Goal: Task Accomplishment & Management: Use online tool/utility

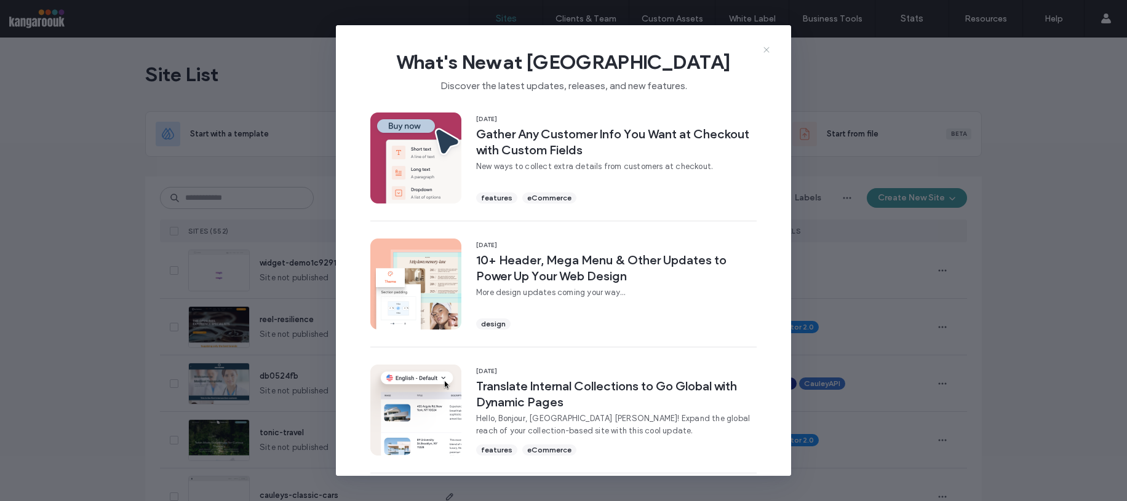
click at [765, 49] on icon at bounding box center [766, 50] width 10 height 10
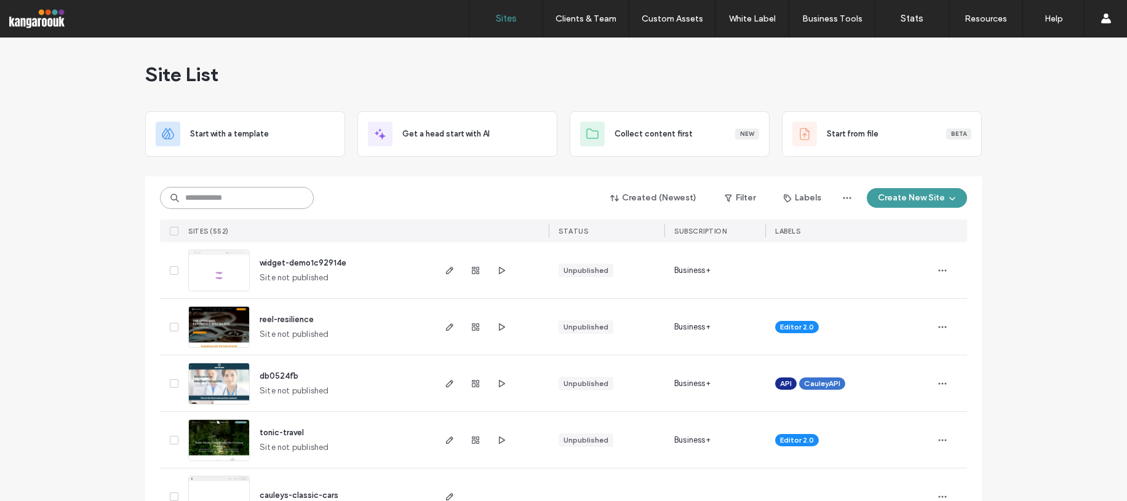
click at [252, 201] on input at bounding box center [237, 198] width 154 height 22
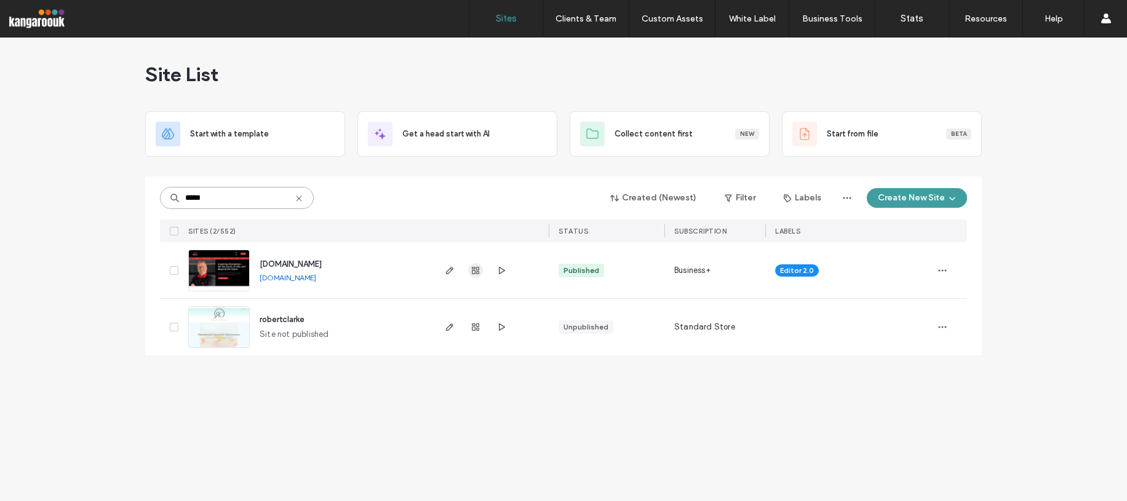
type input "*****"
click at [472, 268] on use "button" at bounding box center [475, 270] width 7 height 7
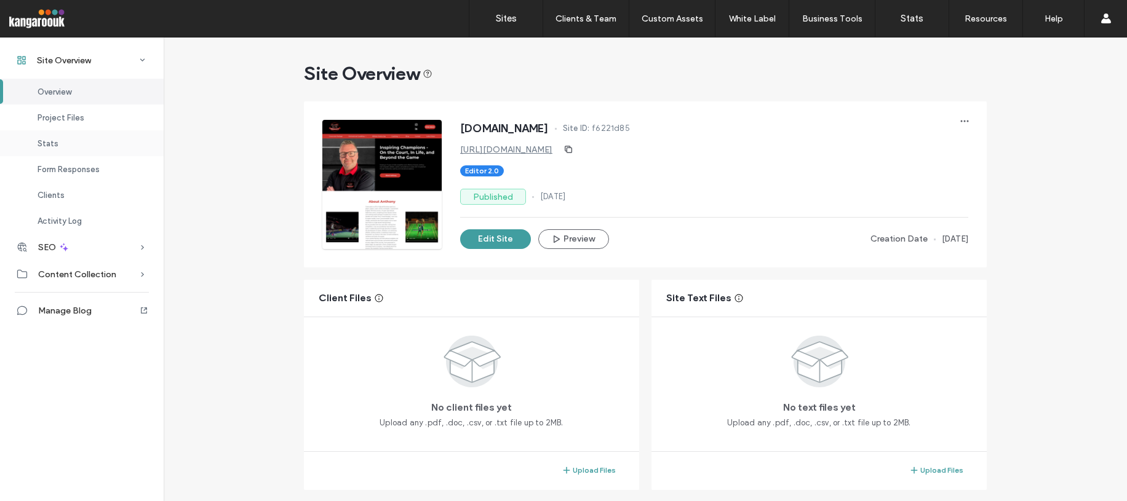
click at [74, 134] on div "Stats" at bounding box center [82, 143] width 164 height 26
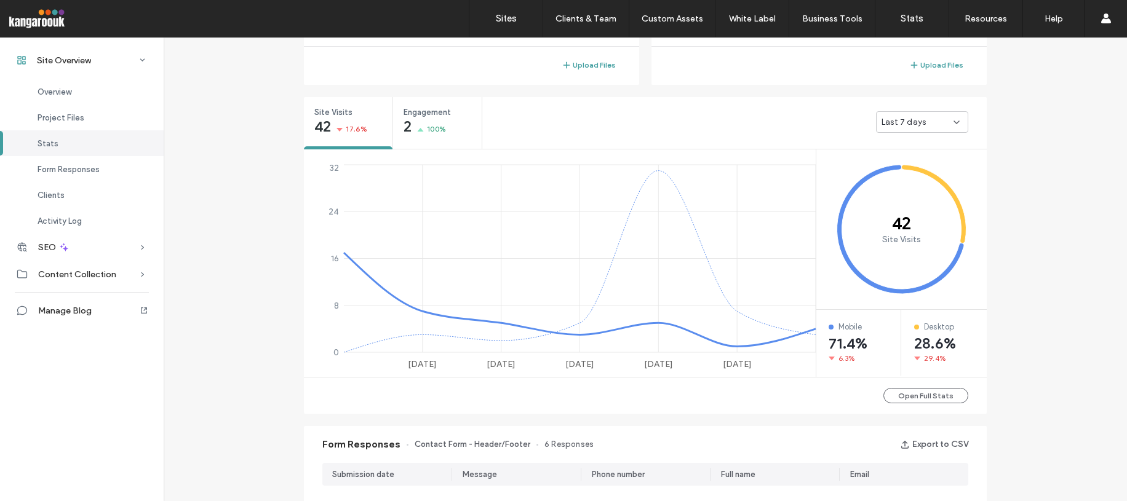
scroll to position [405, 0]
click at [433, 126] on span "100%" at bounding box center [436, 130] width 19 height 12
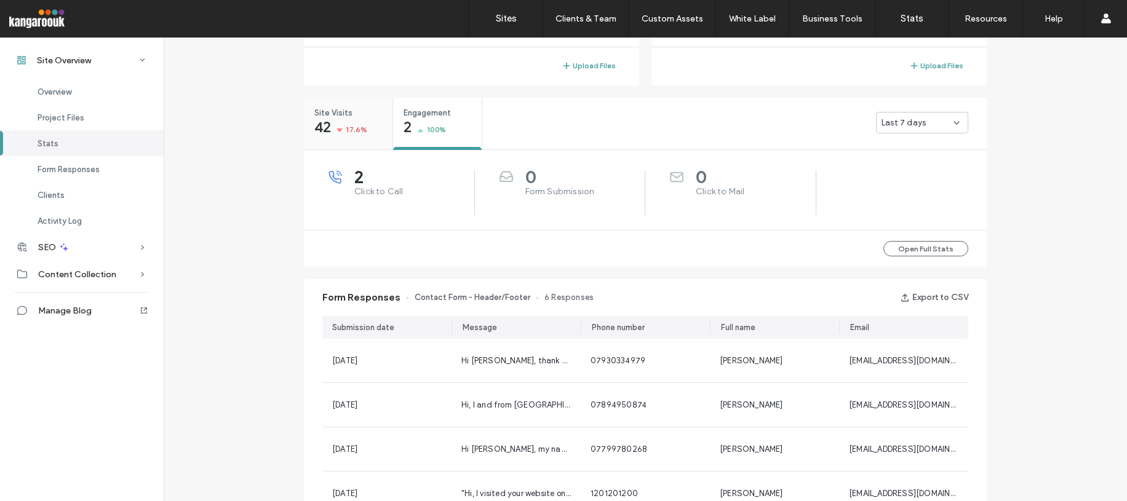
click at [336, 129] on icon at bounding box center [339, 131] width 6 height 4
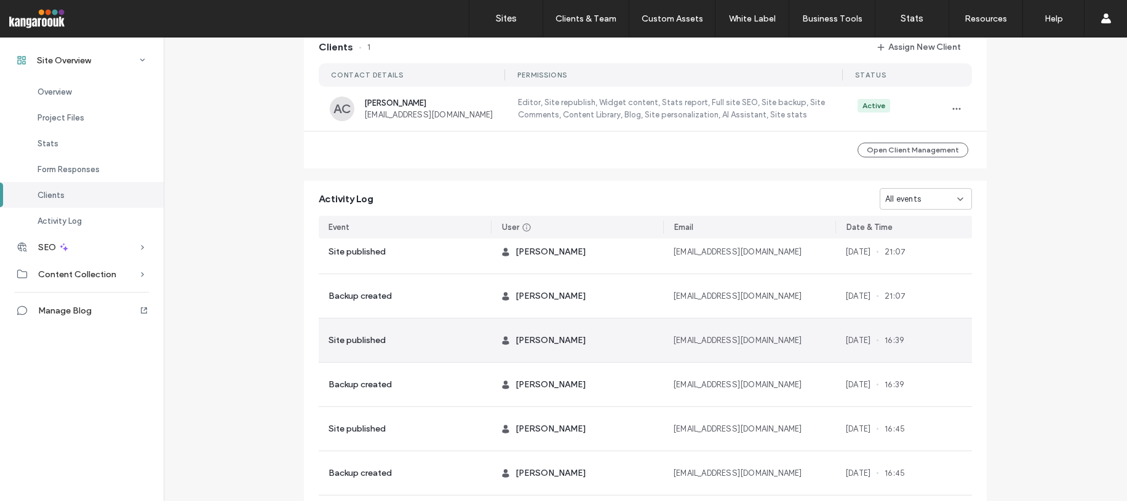
scroll to position [396, 0]
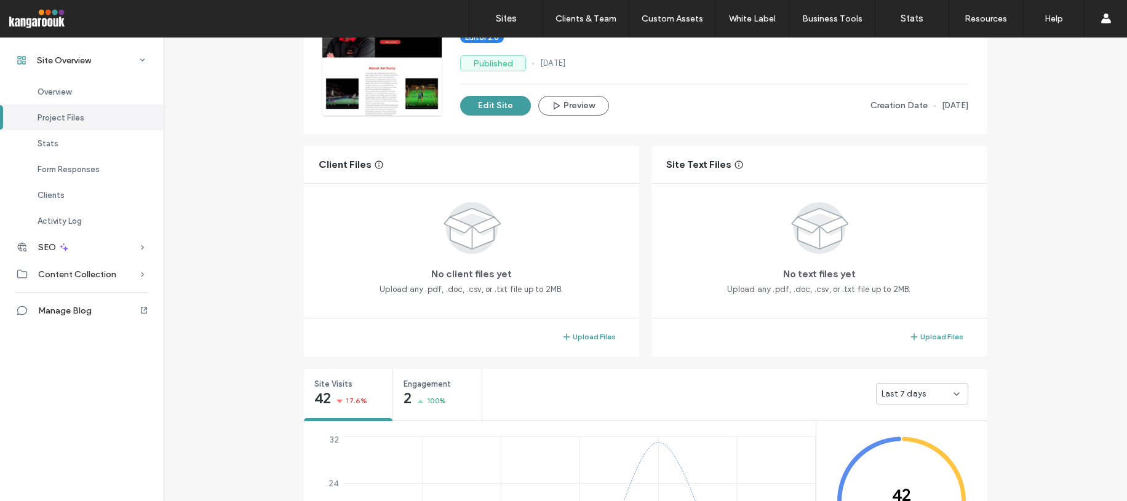
scroll to position [128, 0]
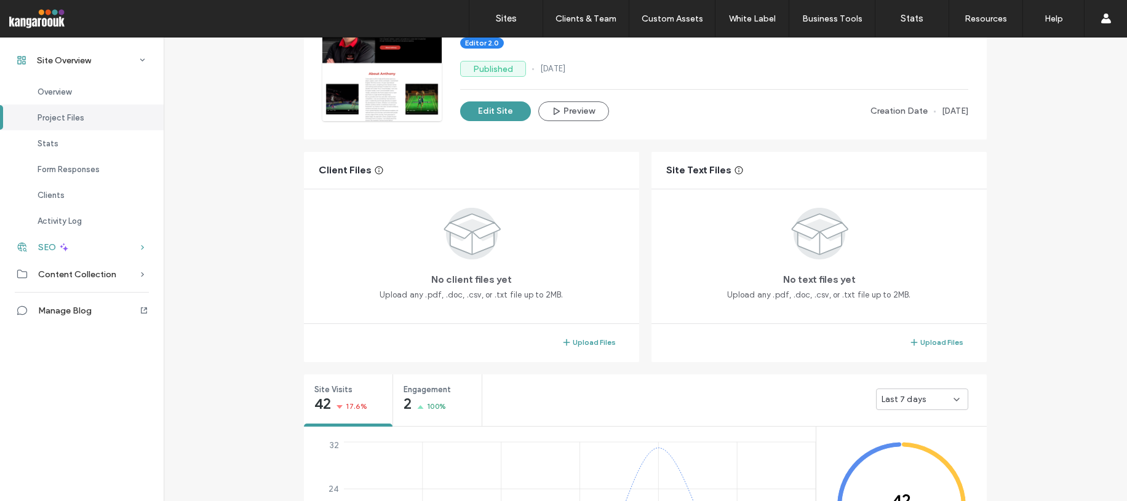
click at [63, 252] on icon at bounding box center [63, 247] width 11 height 11
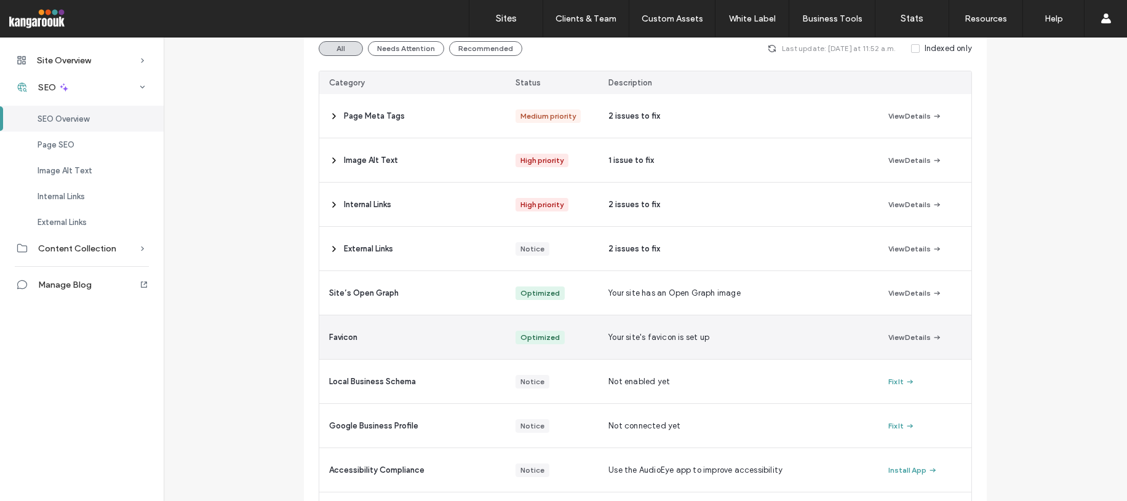
scroll to position [228, 0]
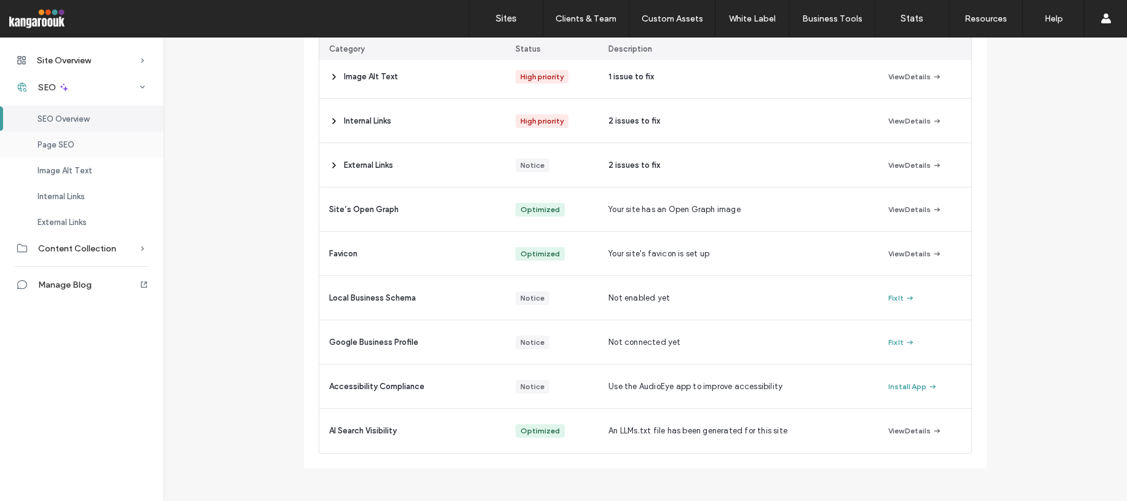
click at [63, 149] on span "Page SEO" at bounding box center [56, 144] width 37 height 9
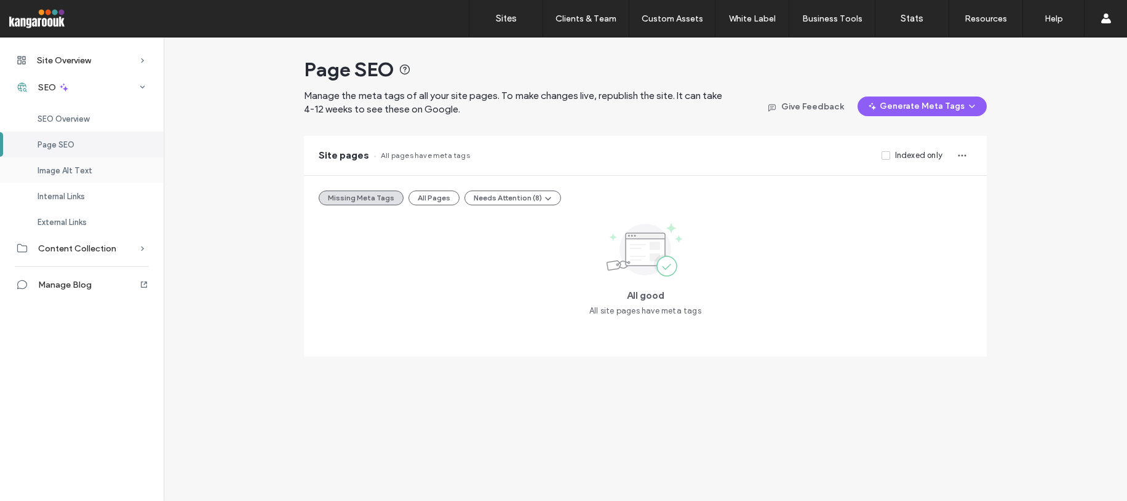
click at [97, 177] on div "Image Alt Text" at bounding box center [82, 170] width 164 height 26
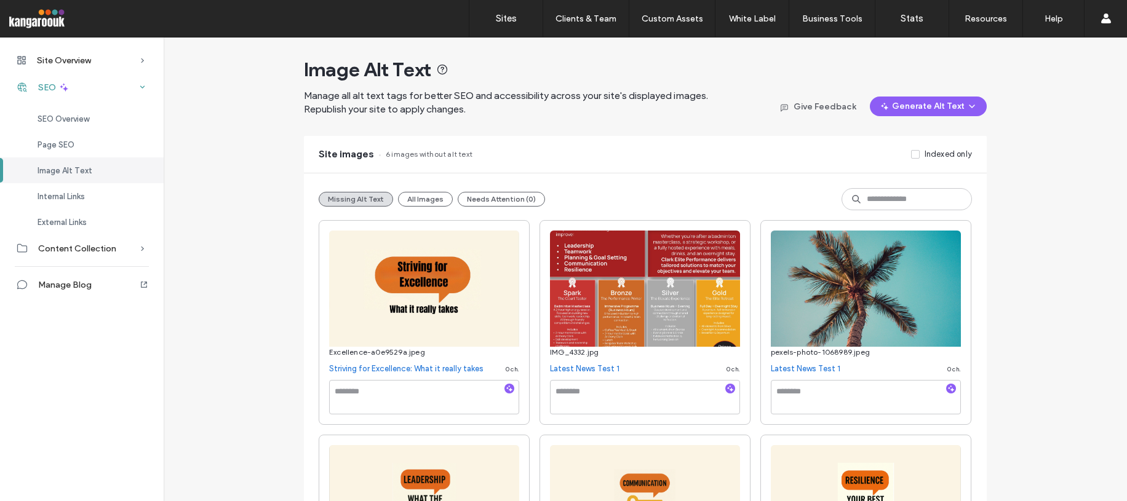
click at [124, 89] on div "SEO" at bounding box center [82, 87] width 164 height 27
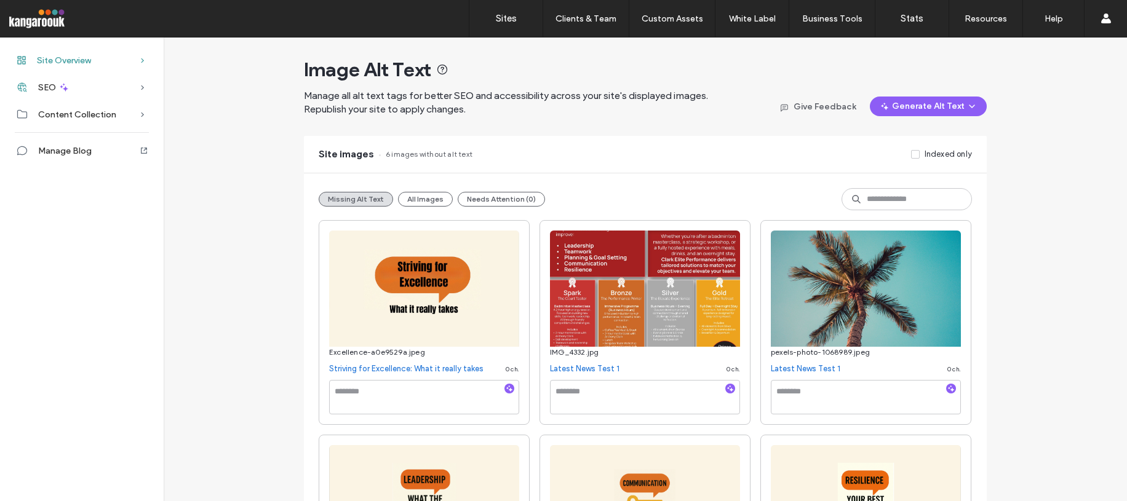
click at [124, 63] on div "Site Overview" at bounding box center [82, 60] width 164 height 27
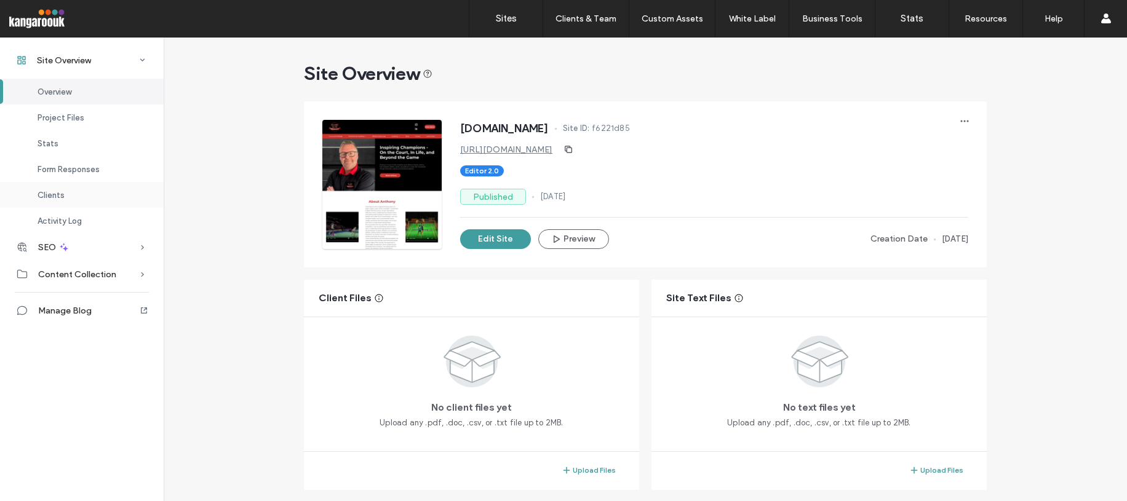
click at [75, 194] on div "Clients" at bounding box center [82, 195] width 164 height 26
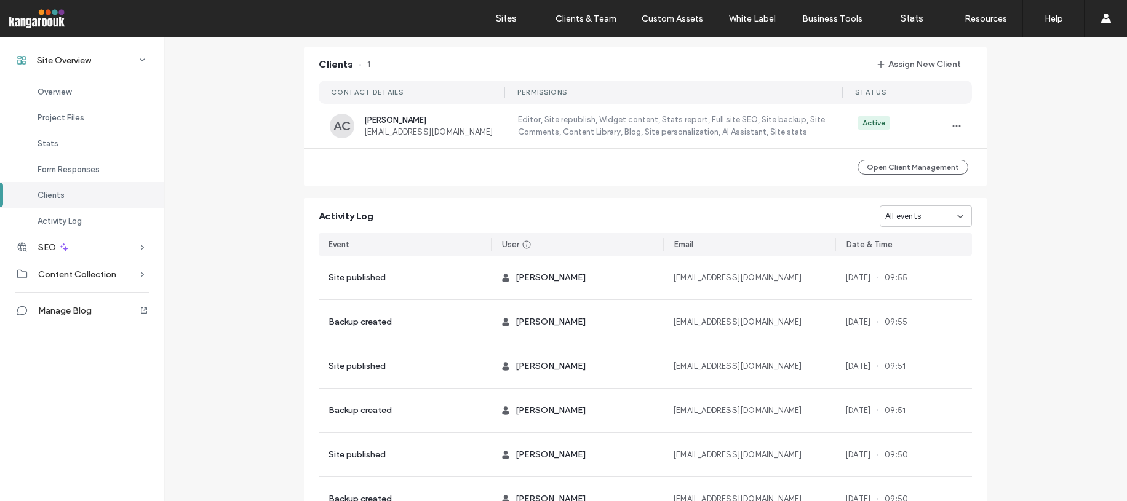
scroll to position [1119, 0]
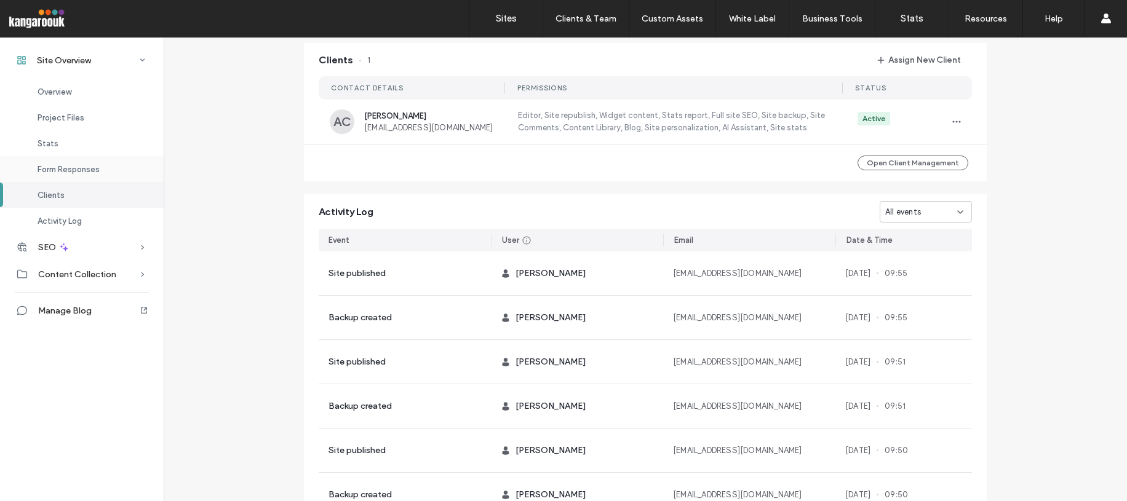
click at [95, 170] on span "Form Responses" at bounding box center [69, 169] width 62 height 9
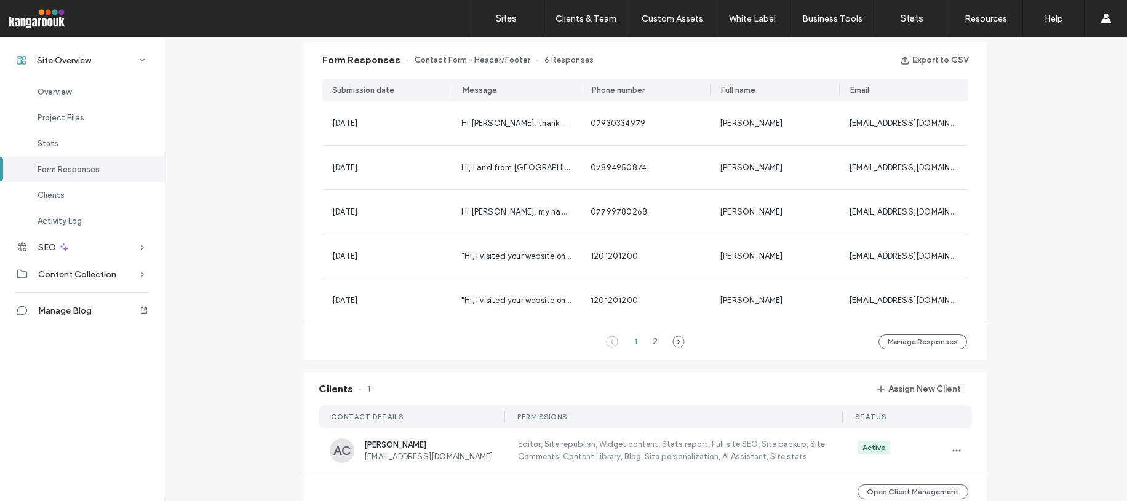
scroll to position [789, 0]
click at [103, 142] on div "Stats" at bounding box center [82, 143] width 164 height 26
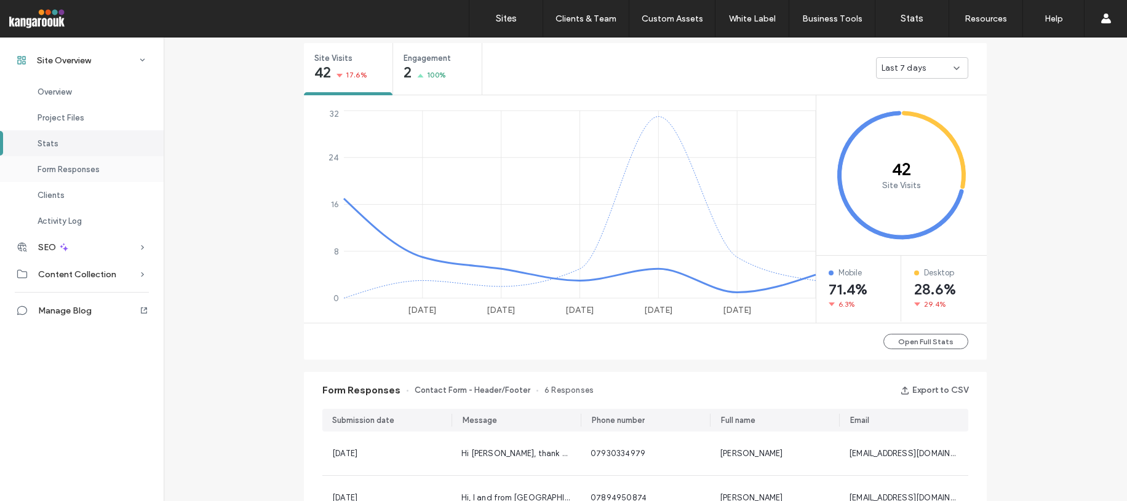
click at [92, 170] on span "Form Responses" at bounding box center [69, 169] width 62 height 9
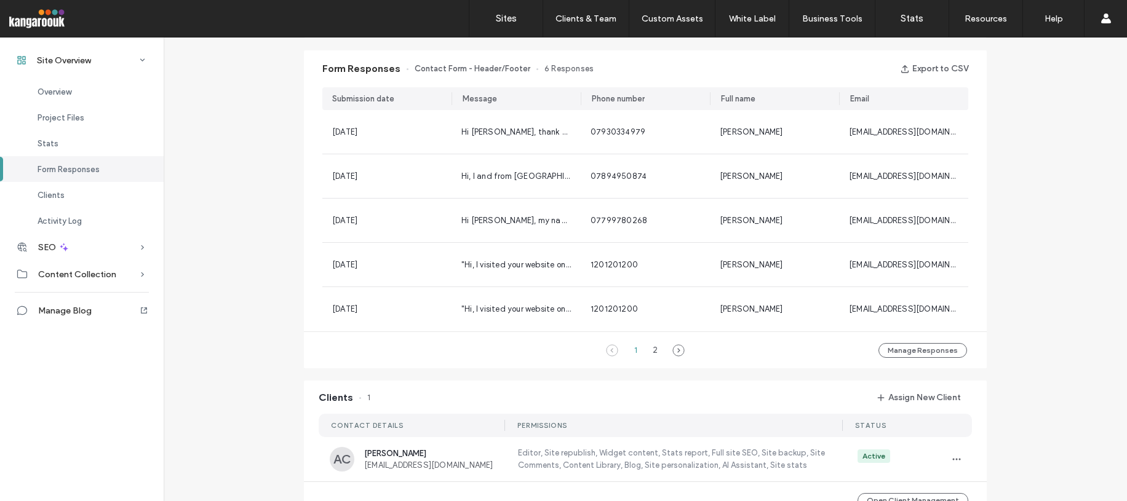
scroll to position [789, 0]
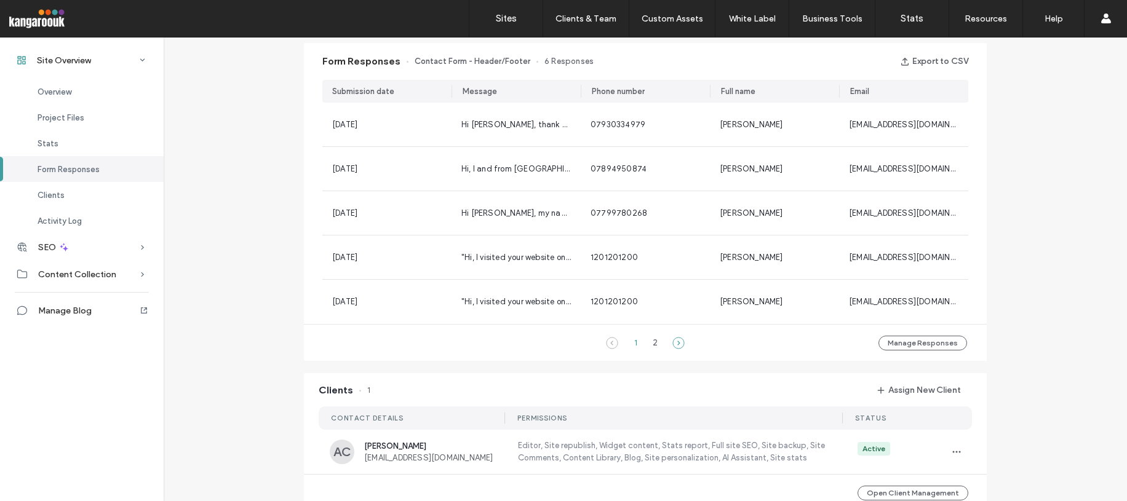
click at [674, 344] on icon at bounding box center [678, 343] width 12 height 12
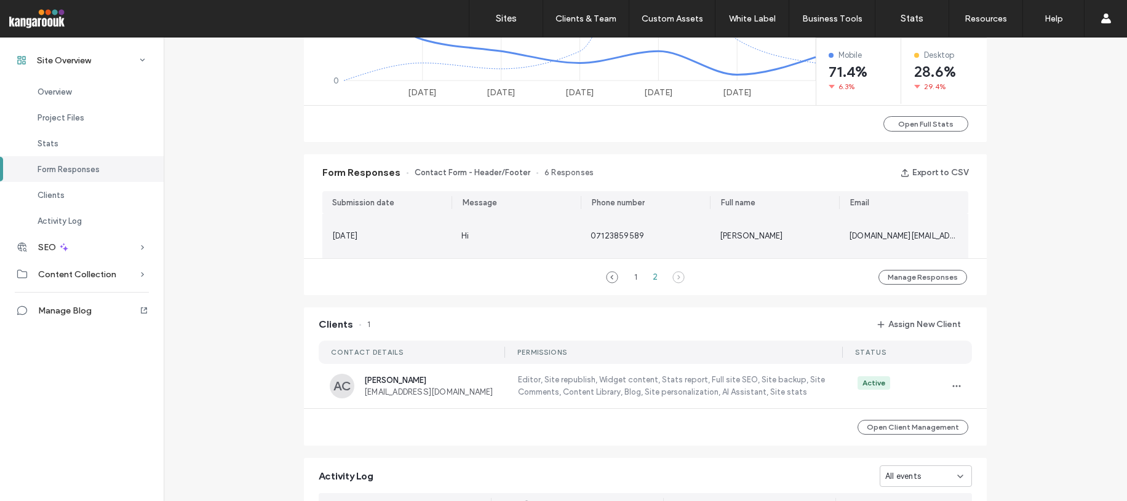
scroll to position [678, 0]
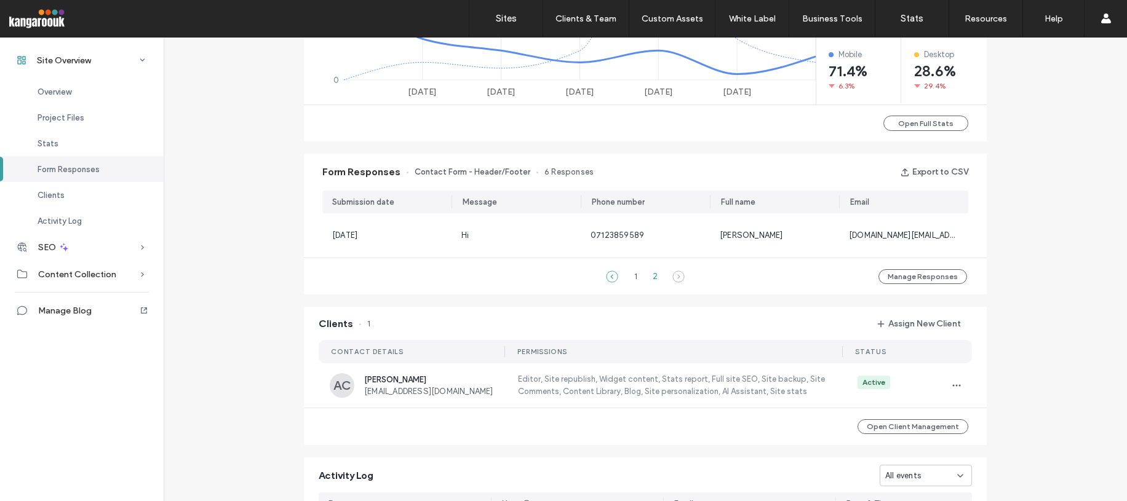
click at [606, 274] on icon at bounding box center [612, 277] width 12 height 12
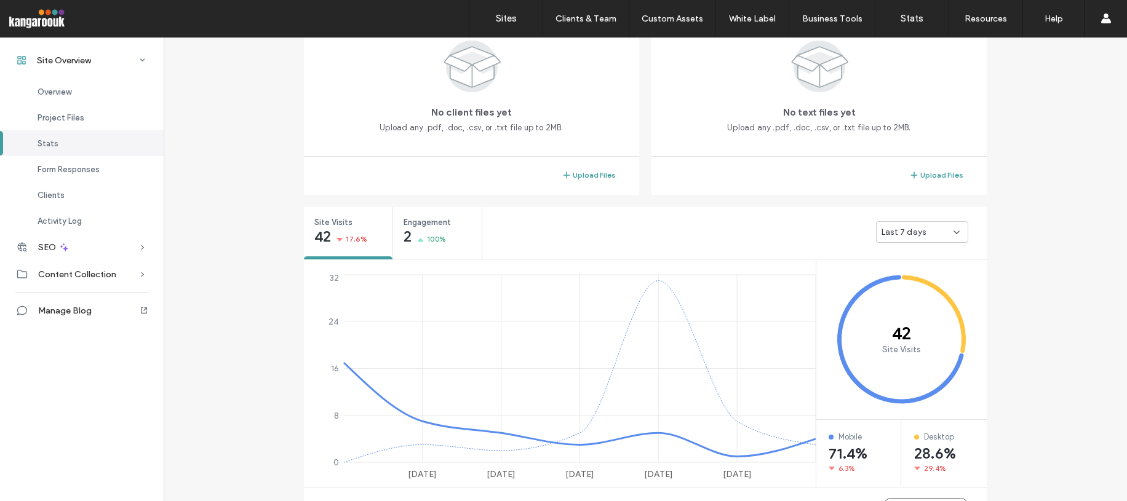
scroll to position [277, 0]
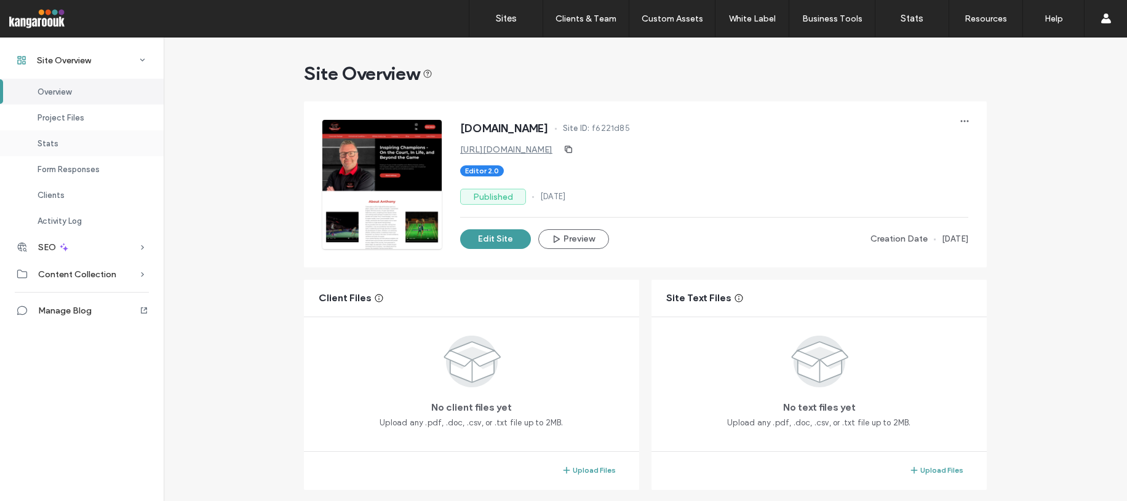
click at [89, 141] on div "Stats" at bounding box center [82, 143] width 164 height 26
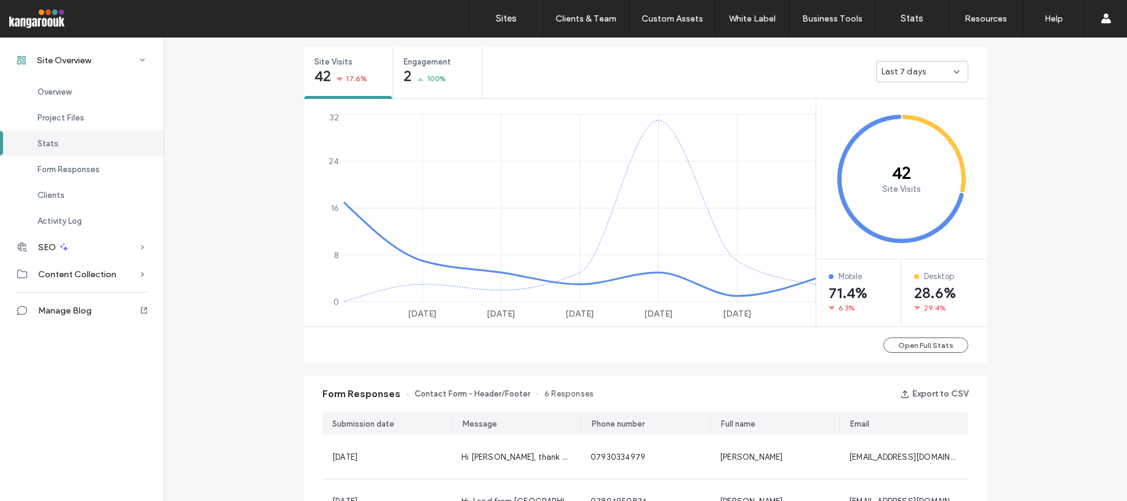
scroll to position [260, 0]
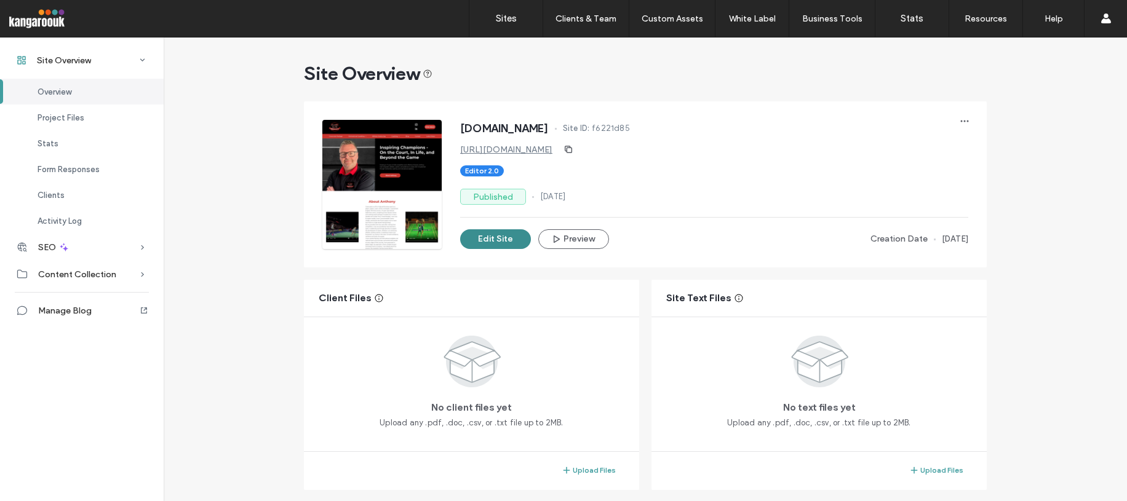
click at [501, 240] on button "Edit Site" at bounding box center [495, 239] width 71 height 20
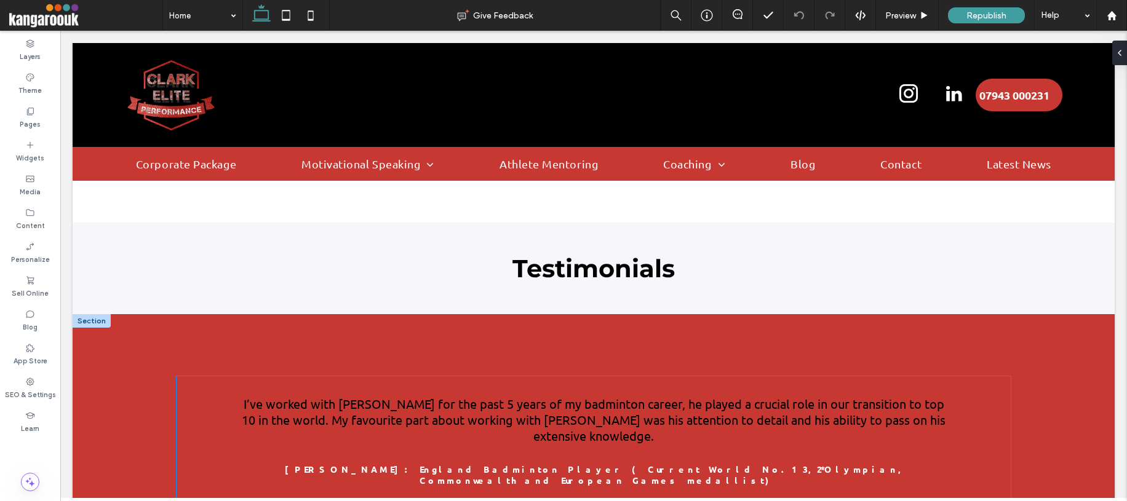
scroll to position [1847, 0]
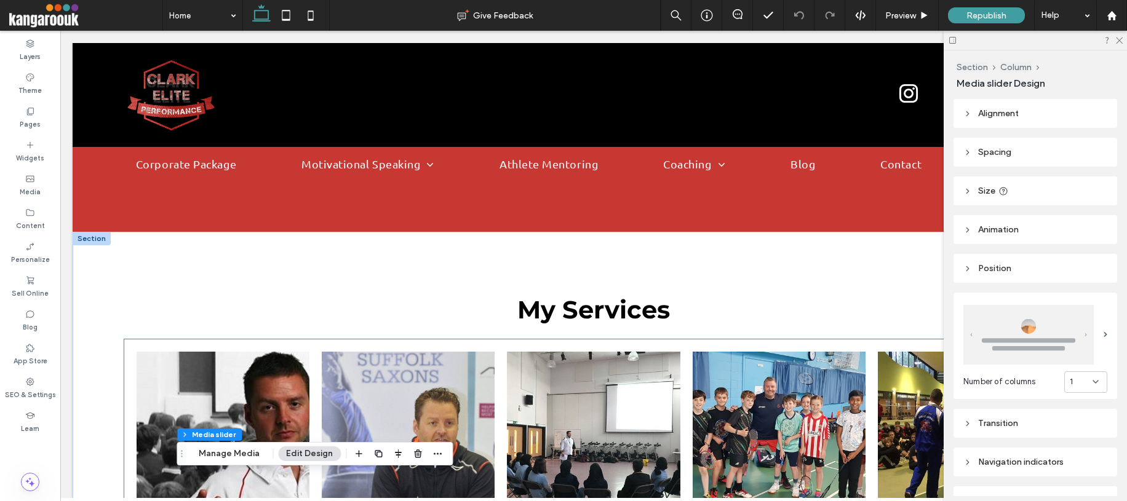
scroll to position [1405, 0]
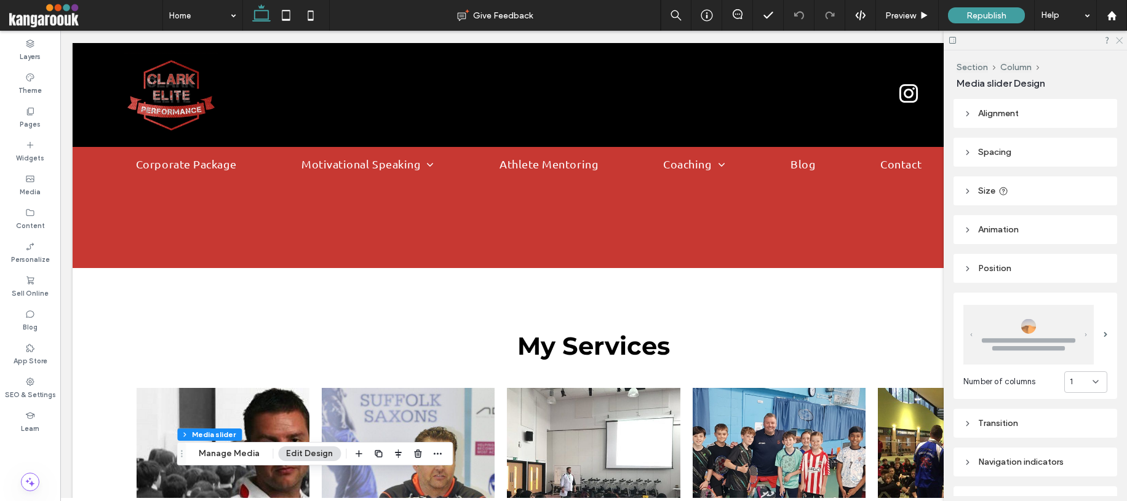
click at [1118, 42] on icon at bounding box center [1119, 40] width 8 height 8
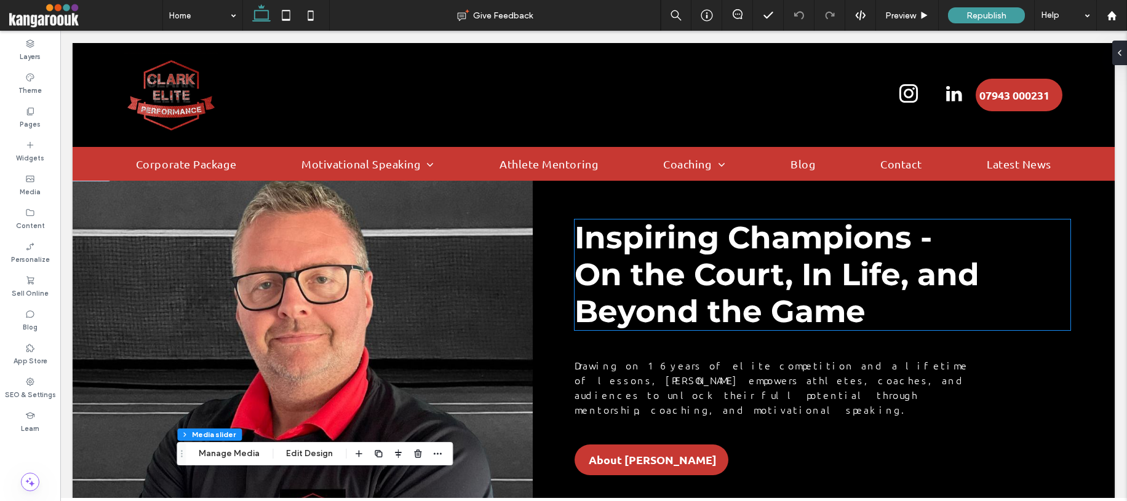
scroll to position [0, 0]
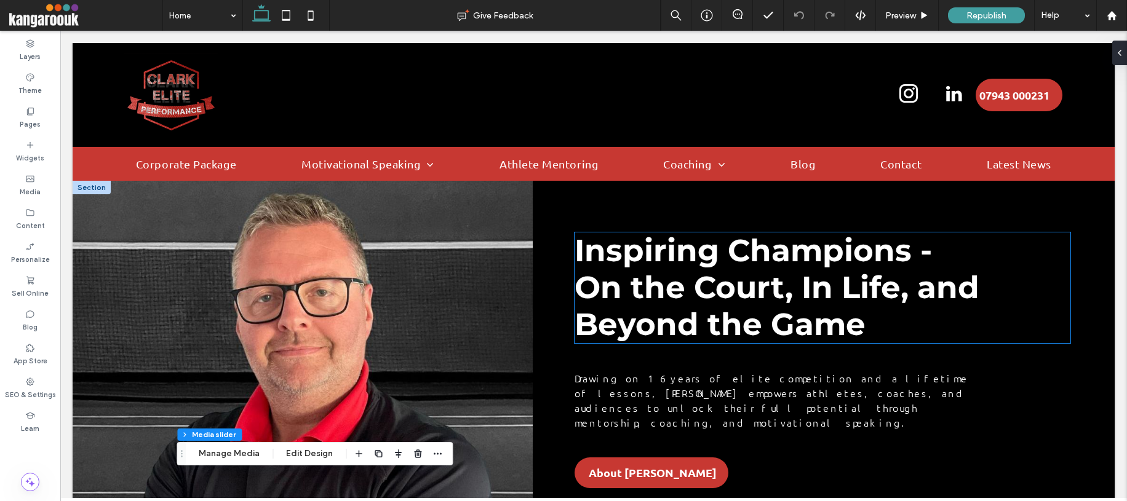
click at [895, 330] on h1 "Inspiring Champions - On the Court, In Life, and Beyond the Game" at bounding box center [822, 287] width 496 height 111
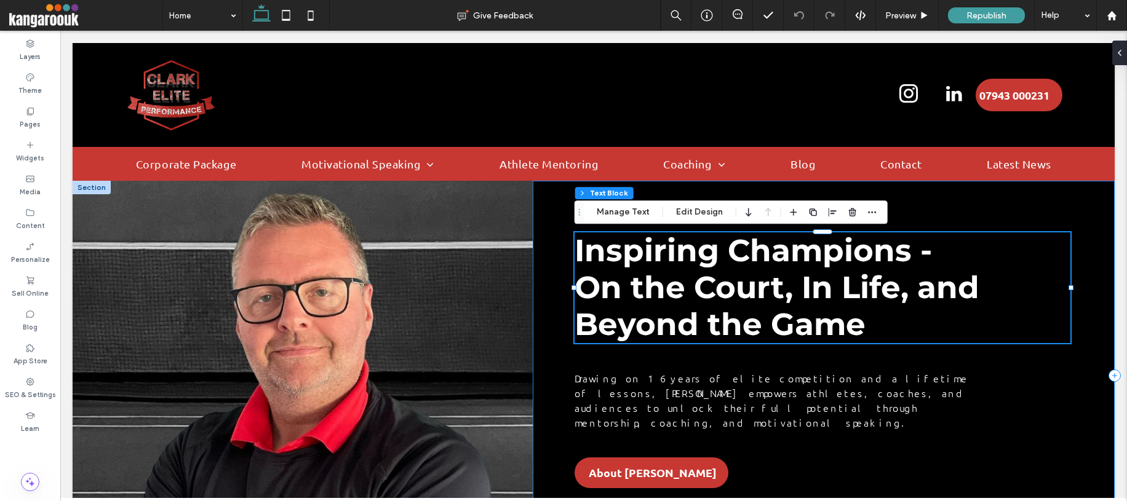
drag, startPoint x: 987, startPoint y: 191, endPoint x: 983, endPoint y: 167, distance: 23.6
click at [987, 190] on div "Inspiring Champions - On the Court, In Life, and Beyond the Game Drawing on 16 …" at bounding box center [824, 375] width 582 height 389
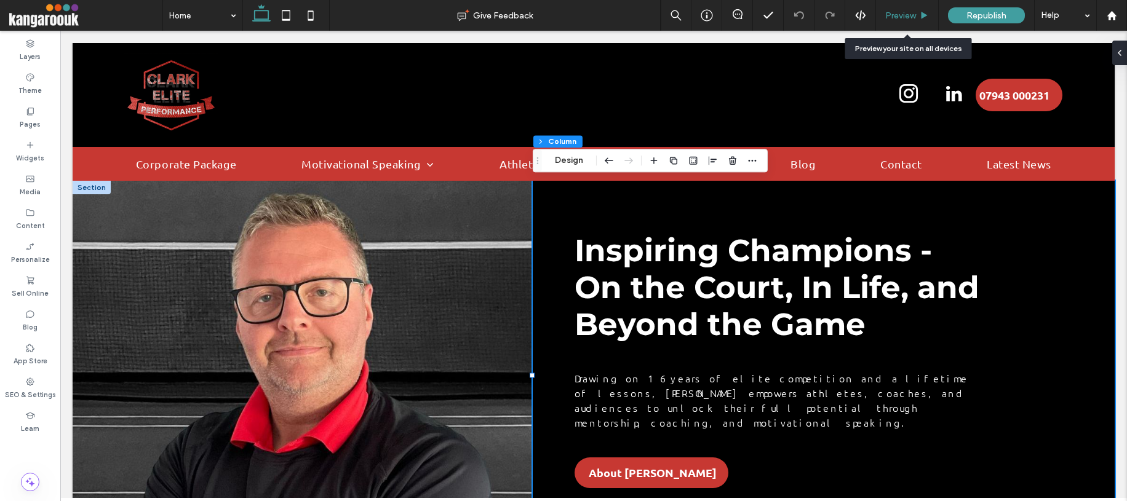
click at [905, 19] on span "Preview" at bounding box center [900, 15] width 31 height 10
